Goal: Task Accomplishment & Management: Complete application form

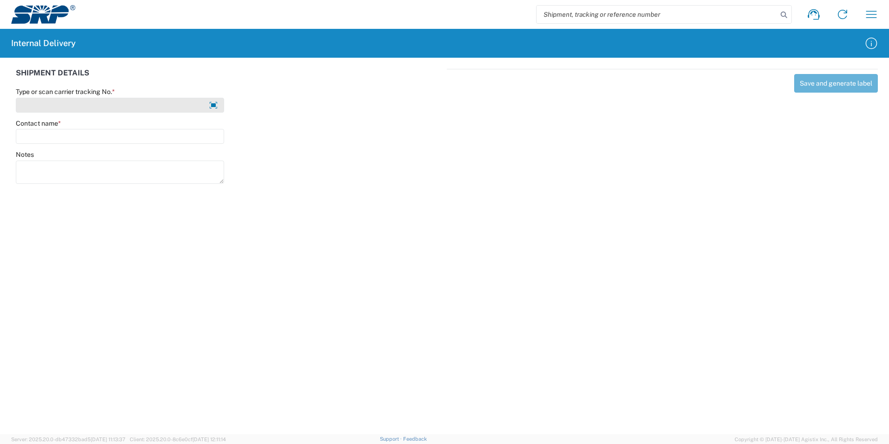
click at [85, 102] on input "Type or scan carrier tracking No. *" at bounding box center [120, 105] width 208 height 15
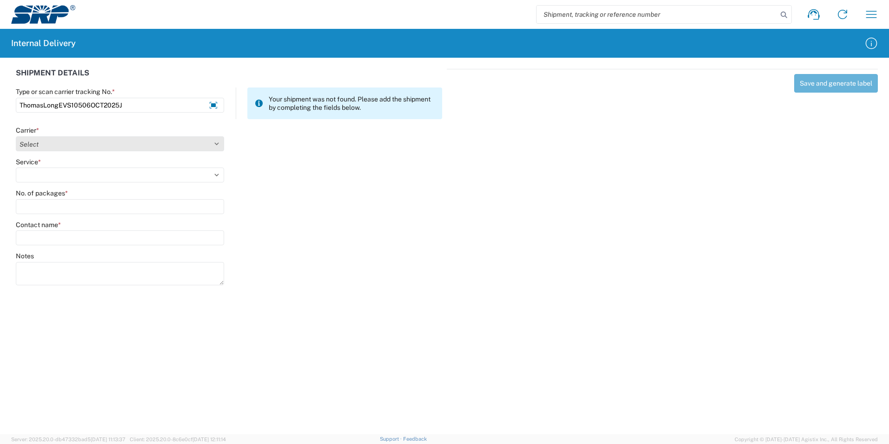
type input "ThomasLongEVS10506OCT2025J"
click at [220, 143] on select "Select Amazon Logistics ATI Trucking BC Dimerco Logistics Empire Southwest FedE…" at bounding box center [120, 143] width 208 height 15
select select "18713"
click at [16, 136] on select "Select Amazon Logistics ATI Trucking BC Dimerco Logistics Empire Southwest FedE…" at bounding box center [120, 143] width 208 height 15
click at [56, 178] on select "Select Ground Inter-Office" at bounding box center [120, 174] width 208 height 15
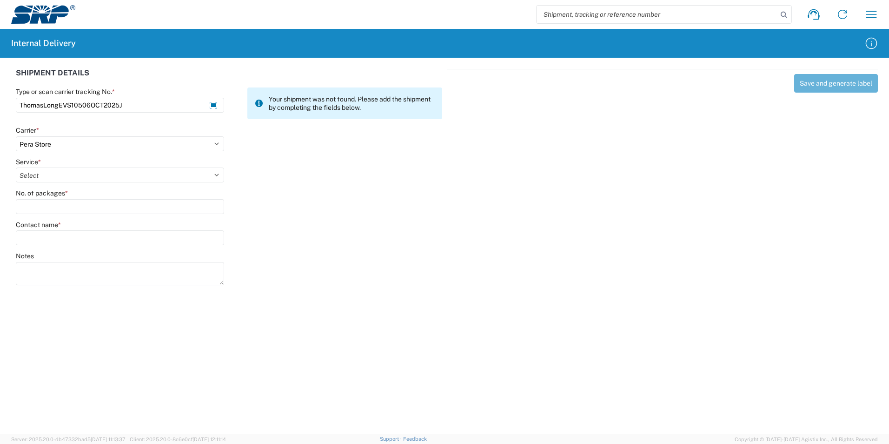
select select "35763"
click at [16, 167] on select "Select Ground Inter-Office" at bounding box center [120, 174] width 208 height 15
click at [50, 206] on input "No. of packages *" at bounding box center [120, 206] width 208 height 15
type input "1"
click at [40, 237] on input "Contact name *" at bounding box center [120, 237] width 208 height 15
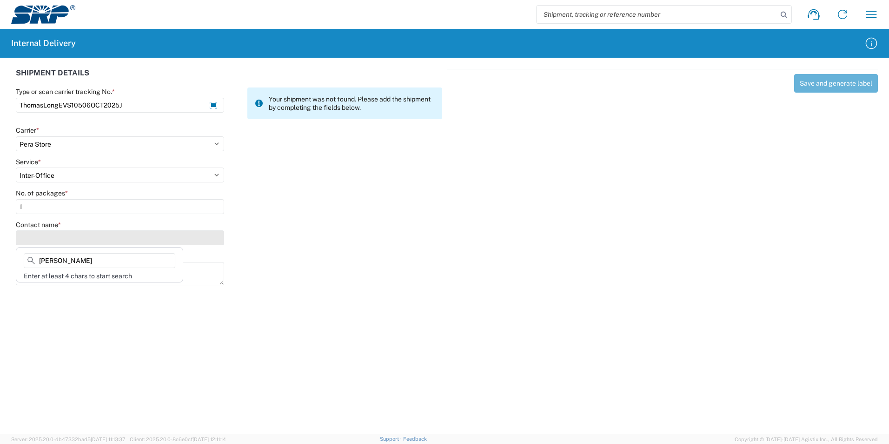
type input "[PERSON_NAME]"
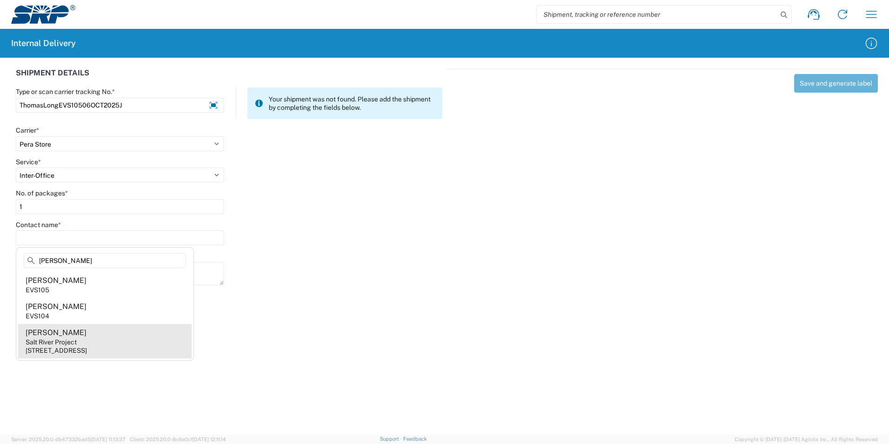
click at [65, 340] on div "Salt River Project" at bounding box center [51, 342] width 51 height 8
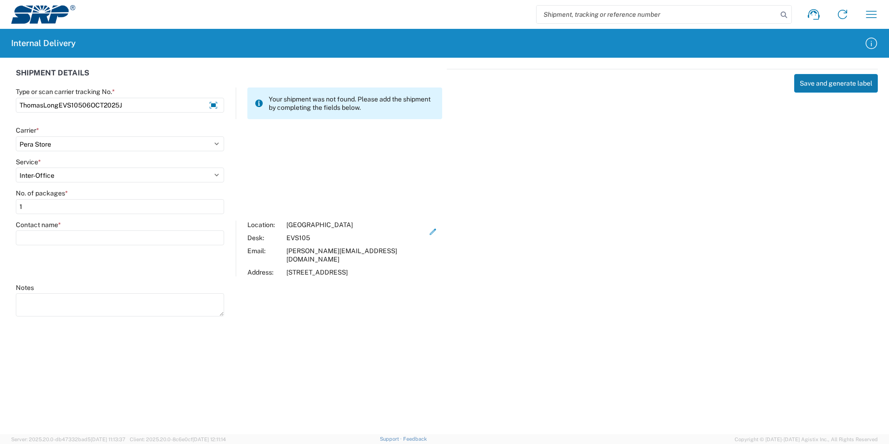
click at [806, 86] on button "Save and generate label" at bounding box center [836, 83] width 84 height 19
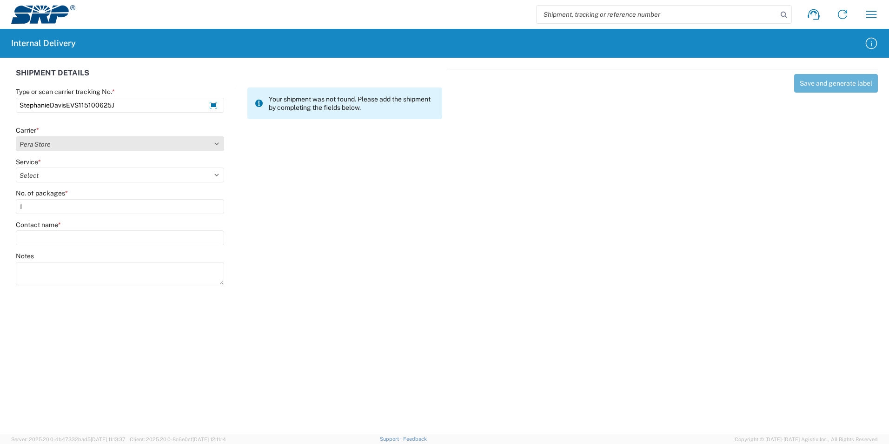
type input "StephanieDavisEVS115100625J"
click at [63, 140] on select "Select Amazon Logistics ATI Trucking BC Dimerco Logistics Empire Southwest FedE…" at bounding box center [120, 143] width 208 height 15
select select "18713"
click at [16, 136] on select "Select Amazon Logistics ATI Trucking BC Dimerco Logistics Empire Southwest FedE…" at bounding box center [120, 143] width 208 height 15
click at [34, 171] on select "Select Ground Inter-Office" at bounding box center [120, 174] width 208 height 15
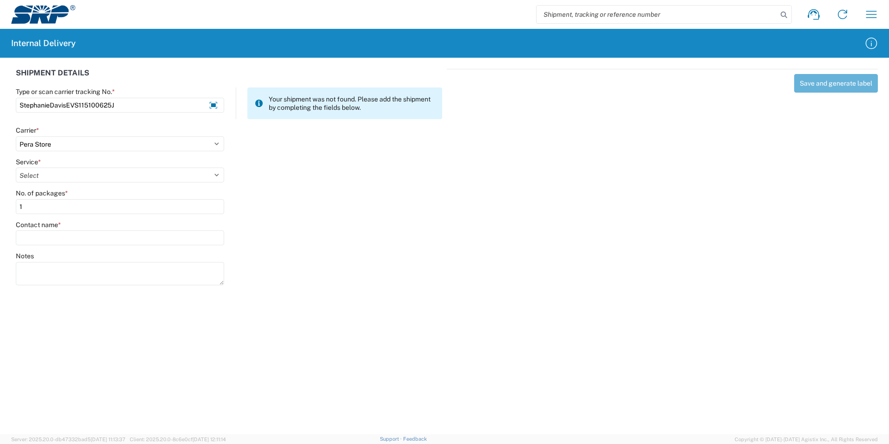
select select "35763"
click at [16, 167] on select "Select Ground Inter-Office" at bounding box center [120, 174] width 208 height 15
click at [33, 209] on input "1" at bounding box center [120, 206] width 208 height 15
type input "1"
click at [40, 232] on input "Contact name *" at bounding box center [120, 237] width 208 height 15
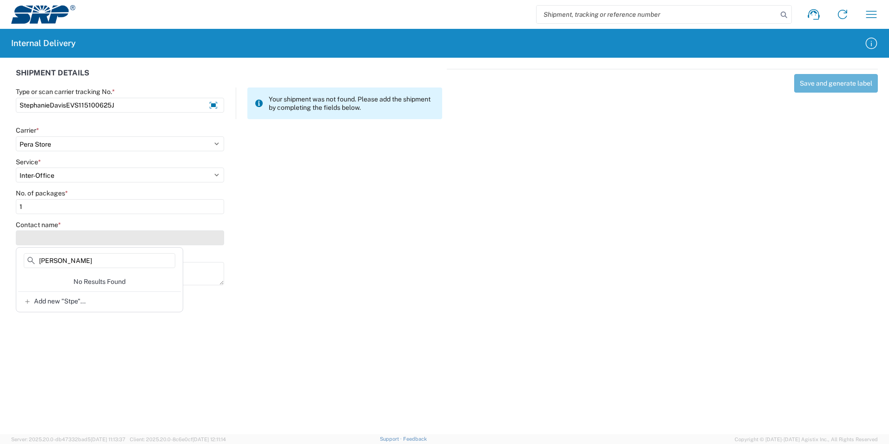
type input "[PERSON_NAME]"
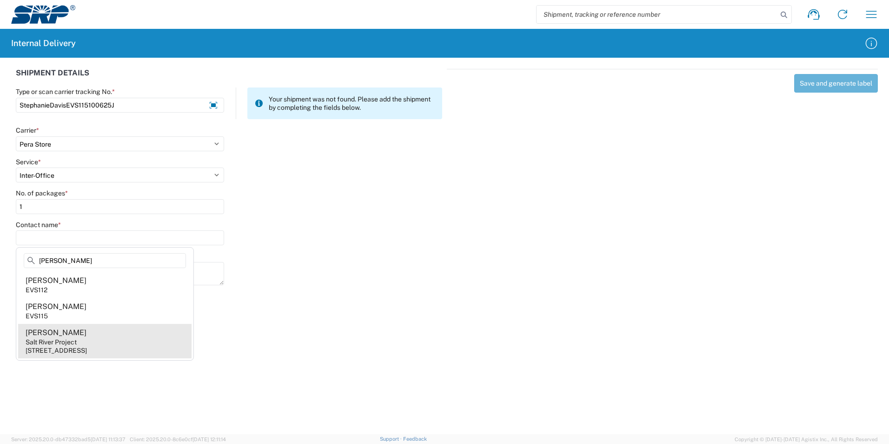
click at [93, 341] on agx-address-suggestion-item "[PERSON_NAME] Salt River Project [STREET_ADDRESS]" at bounding box center [104, 341] width 173 height 34
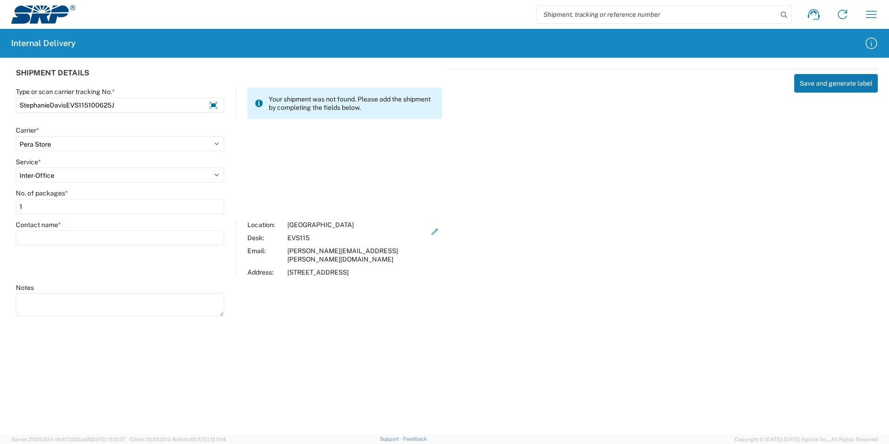
click at [854, 81] on button "Save and generate label" at bounding box center [836, 83] width 84 height 19
